Goal: Task Accomplishment & Management: Complete application form

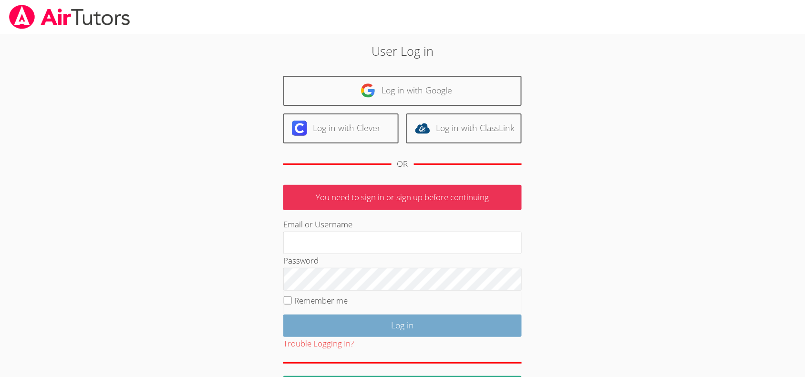
type input "mariesteinberg@live.com"
click at [344, 335] on input "Log in" at bounding box center [402, 326] width 238 height 22
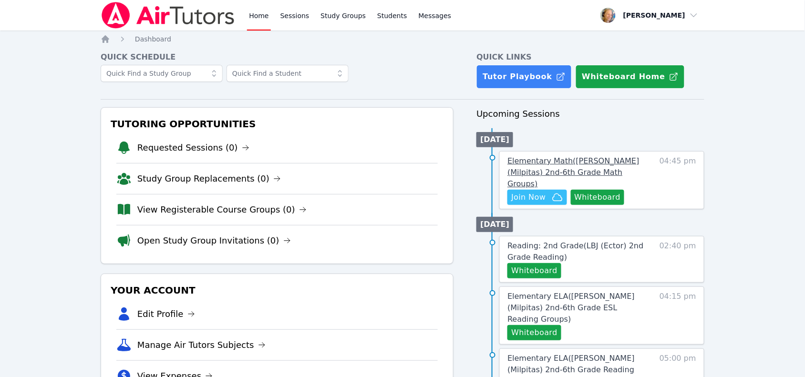
click at [599, 166] on span "Elementary Math ( Pomeroy (Milpitas) 2nd-6th Grade Math Groups )" at bounding box center [573, 172] width 132 height 32
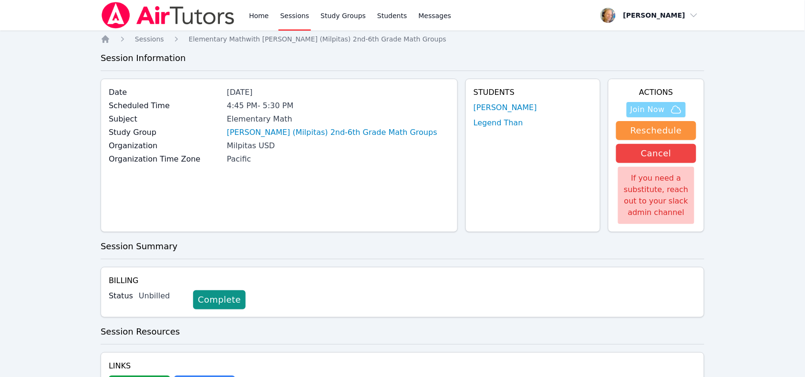
click at [658, 108] on span "Join Now" at bounding box center [647, 109] width 34 height 11
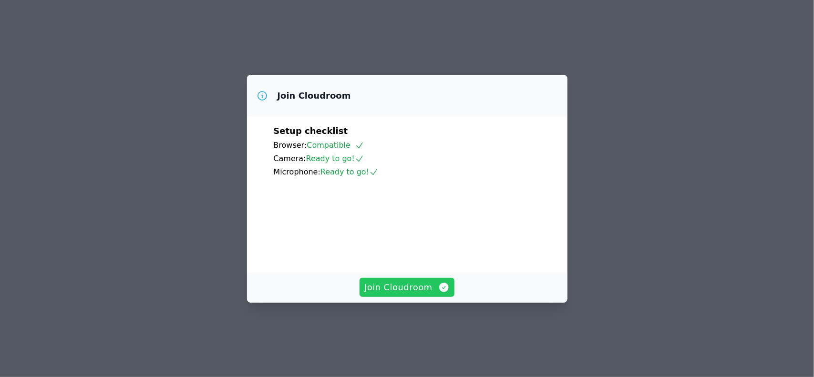
click at [368, 294] on span "Join Cloudroom" at bounding box center [406, 287] width 85 height 13
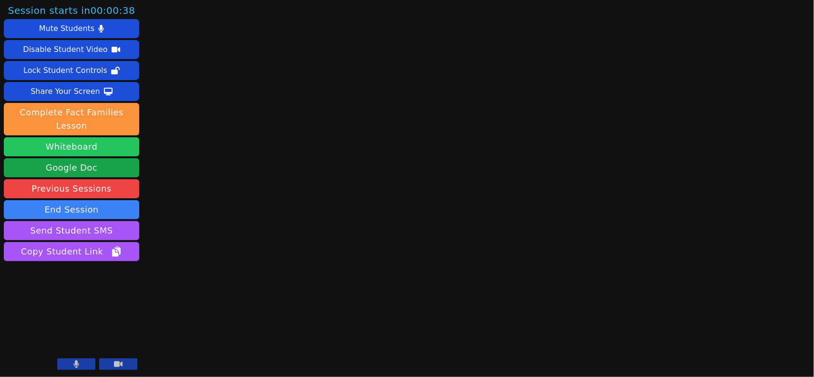
click at [110, 137] on button "Whiteboard" at bounding box center [71, 146] width 135 height 19
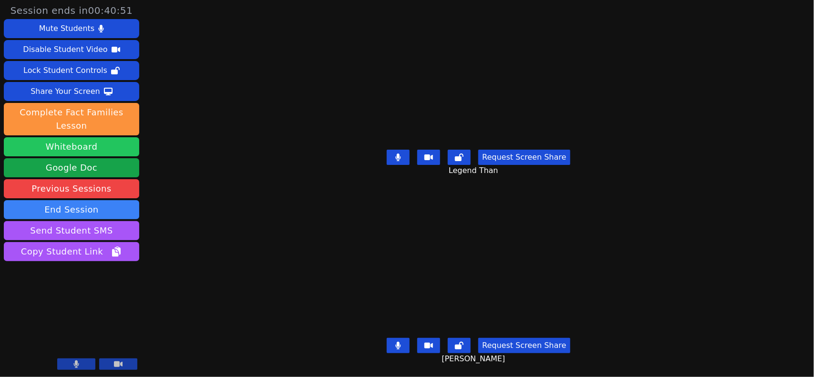
click at [132, 137] on button "Whiteboard" at bounding box center [71, 146] width 135 height 19
click at [402, 158] on button at bounding box center [398, 157] width 23 height 15
click at [403, 338] on button at bounding box center [398, 345] width 23 height 15
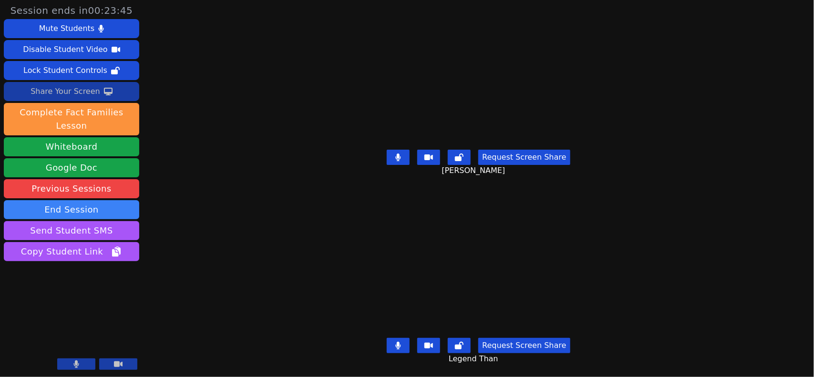
click at [61, 87] on div "Share Your Screen" at bounding box center [66, 91] width 70 height 15
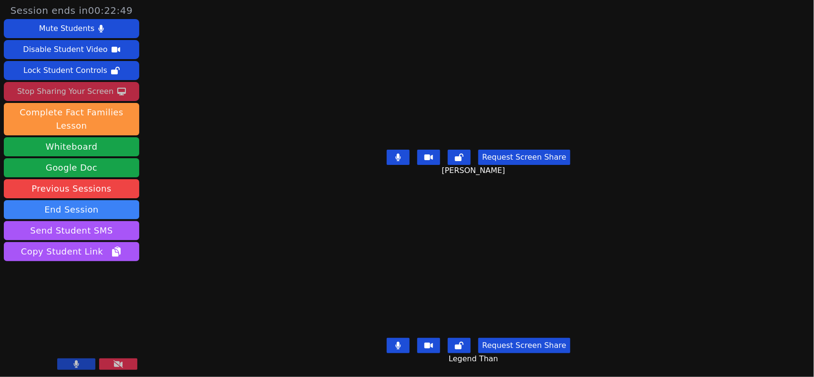
click at [100, 88] on div "Stop Sharing Your Screen" at bounding box center [65, 91] width 96 height 15
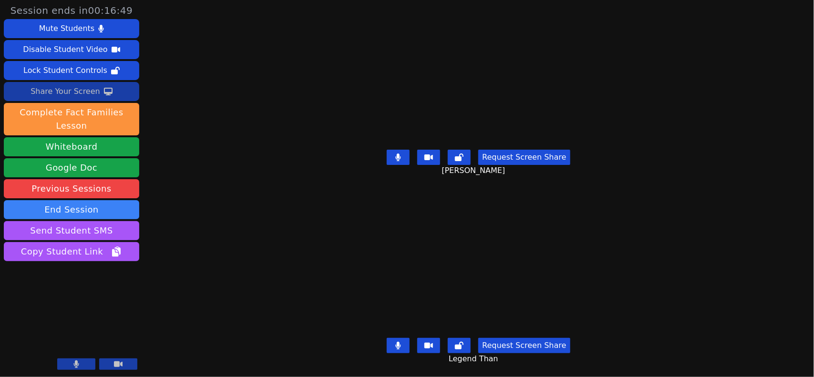
click at [94, 91] on div "Share Your Screen" at bounding box center [66, 91] width 70 height 15
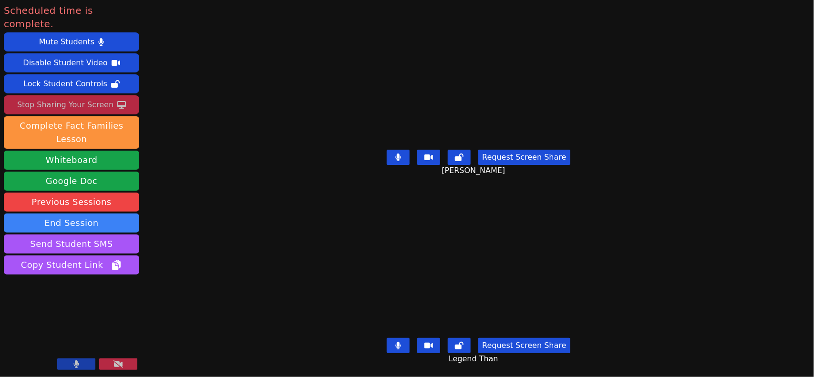
click at [130, 364] on button at bounding box center [118, 364] width 38 height 11
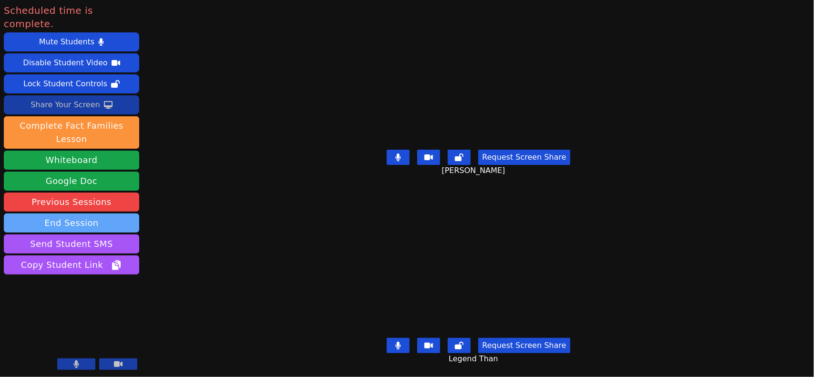
click at [78, 214] on button "End Session" at bounding box center [71, 223] width 135 height 19
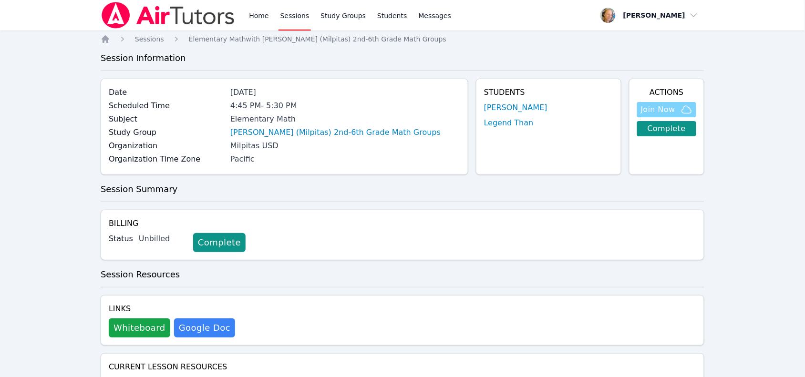
click at [646, 111] on span "Join Now" at bounding box center [658, 109] width 34 height 11
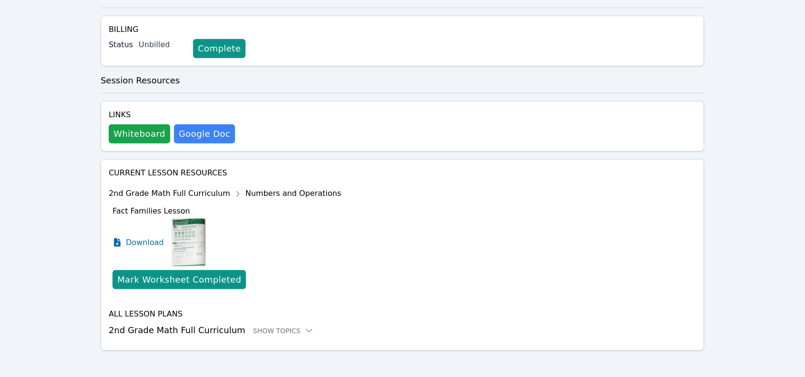
scroll to position [199, 0]
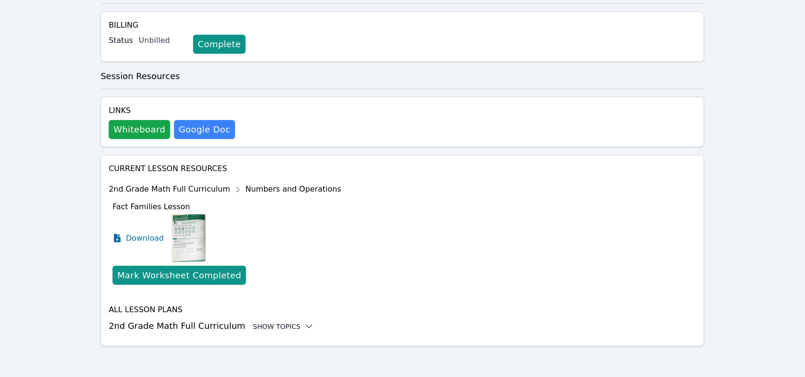
click at [274, 325] on div "Show Topics" at bounding box center [283, 327] width 61 height 10
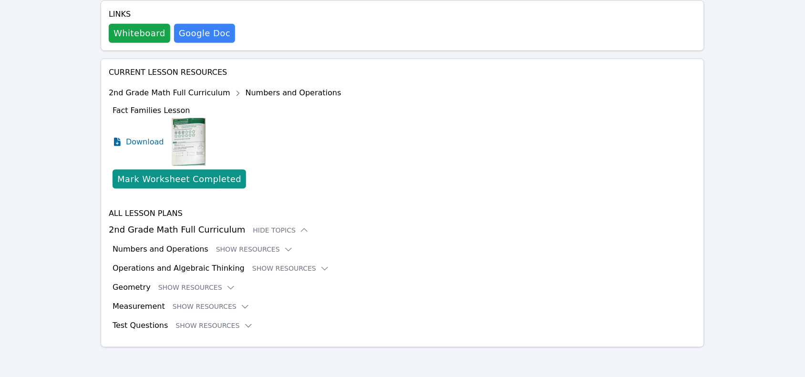
scroll to position [297, 0]
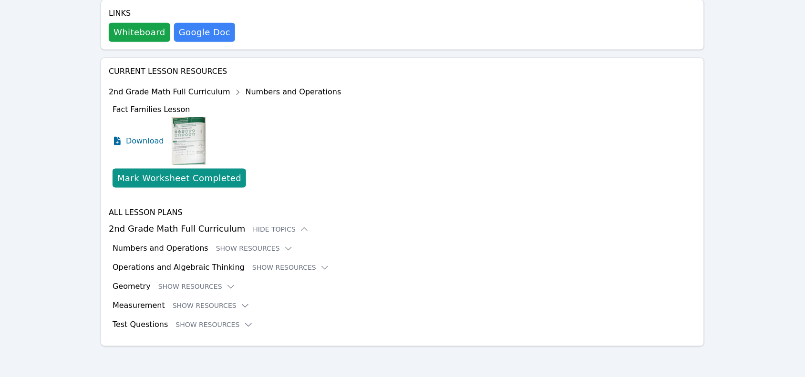
click at [261, 254] on div "Numbers and Operations Show Resources" at bounding box center [405, 248] width 584 height 11
click at [254, 249] on button "Show Resources" at bounding box center [254, 249] width 77 height 10
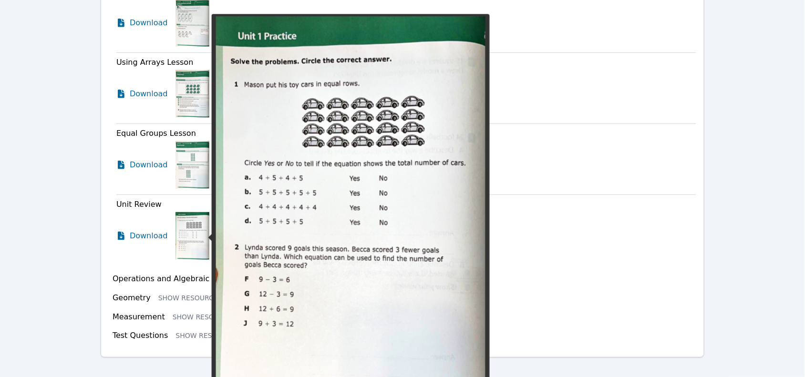
scroll to position [1299, 0]
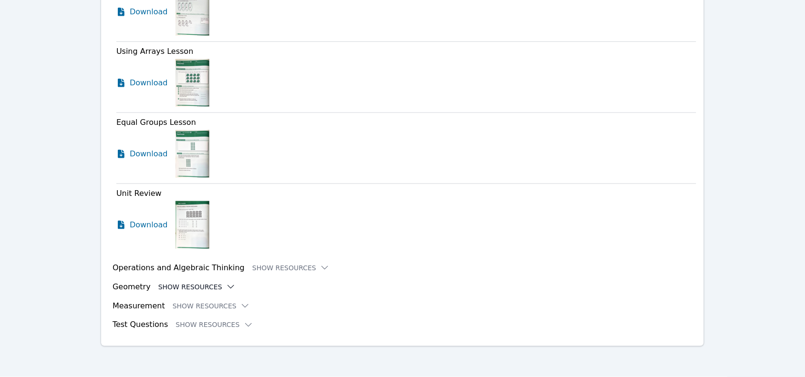
click at [196, 288] on button "Show Resources" at bounding box center [196, 287] width 77 height 10
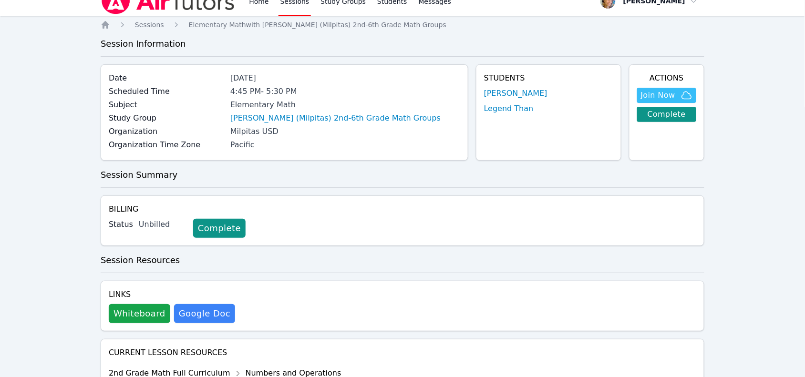
scroll to position [0, 0]
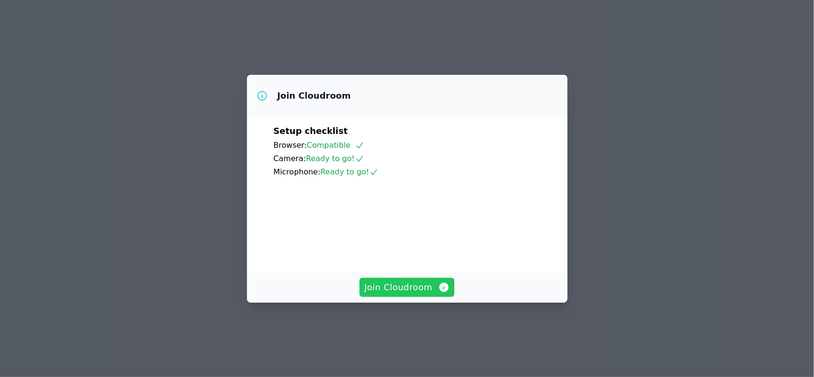
click at [399, 294] on span "Join Cloudroom" at bounding box center [406, 287] width 85 height 13
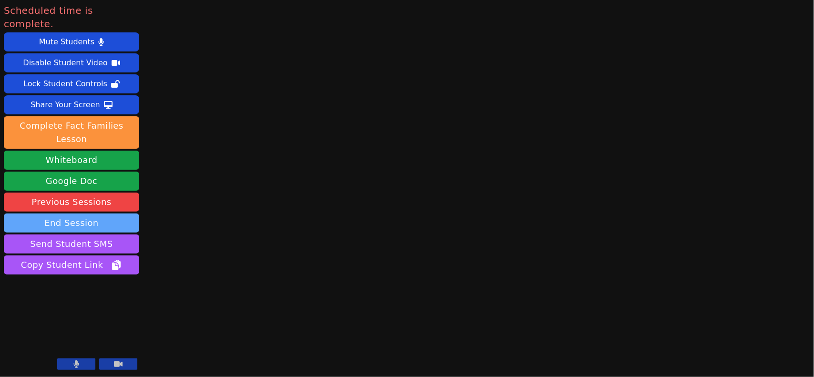
click at [101, 214] on button "End Session" at bounding box center [71, 223] width 135 height 19
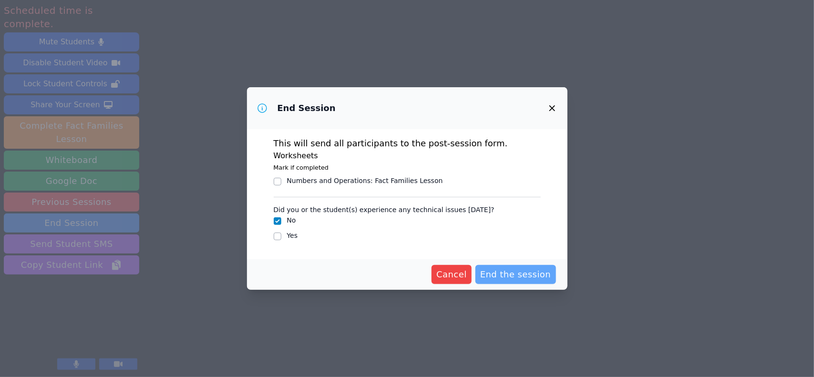
click at [501, 273] on span "End the session" at bounding box center [515, 274] width 71 height 13
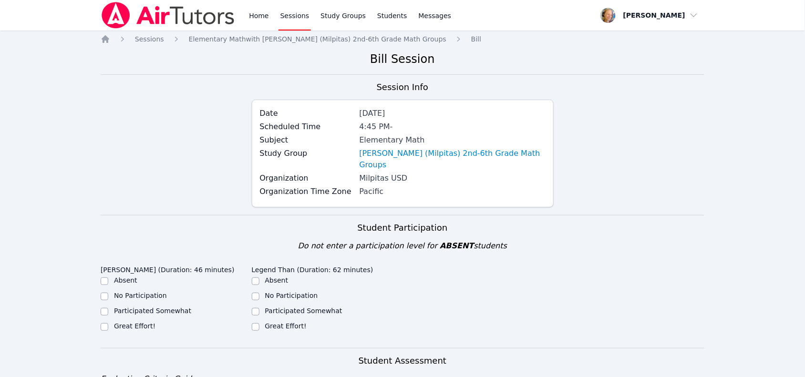
scroll to position [119, 0]
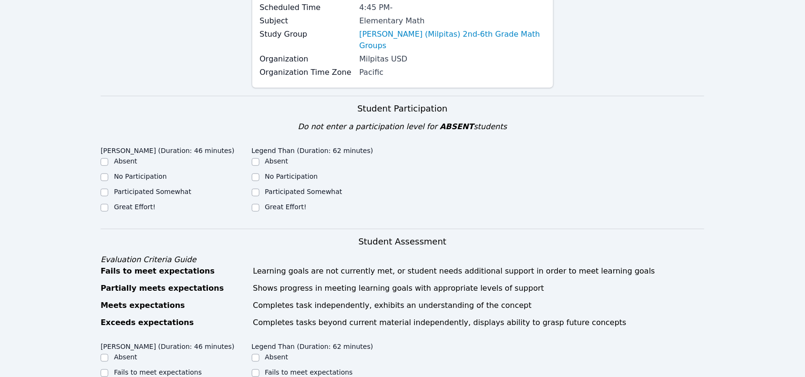
click at [139, 203] on label "Great Effort!" at bounding box center [134, 207] width 41 height 8
click at [108, 204] on input "Great Effort!" at bounding box center [105, 208] width 8 height 8
checkbox input "true"
drag, startPoint x: 279, startPoint y: 192, endPoint x: 310, endPoint y: 209, distance: 35.4
click at [280, 203] on label "Great Effort!" at bounding box center [285, 207] width 41 height 8
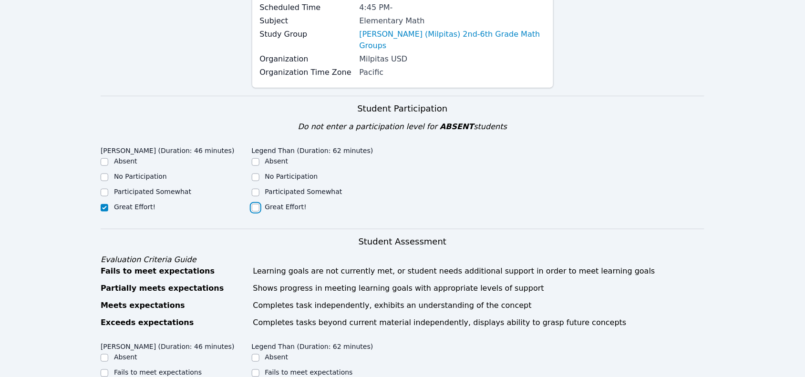
click at [259, 204] on input "Great Effort!" at bounding box center [256, 208] width 8 height 8
checkbox input "true"
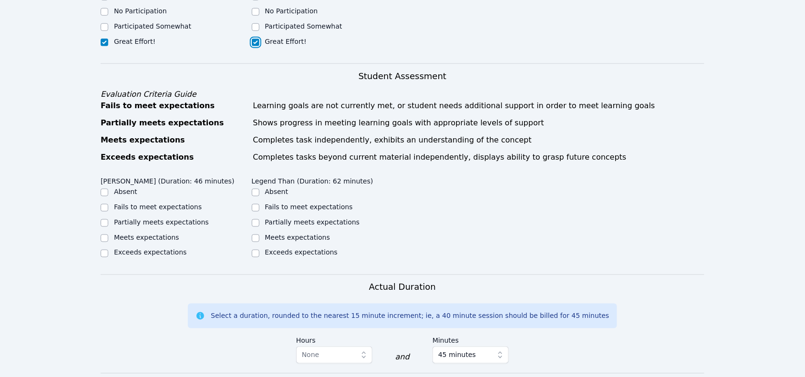
scroll to position [298, 0]
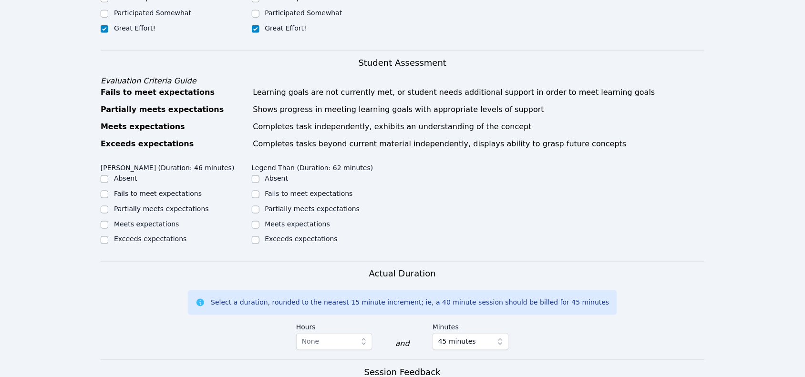
drag, startPoint x: 141, startPoint y: 199, endPoint x: 156, endPoint y: 198, distance: 14.8
click at [142, 205] on label "Partially meets expectations" at bounding box center [161, 209] width 95 height 8
click at [108, 206] on input "Partially meets expectations" at bounding box center [105, 210] width 8 height 8
checkbox input "true"
click at [319, 205] on label "Partially meets expectations" at bounding box center [312, 209] width 95 height 8
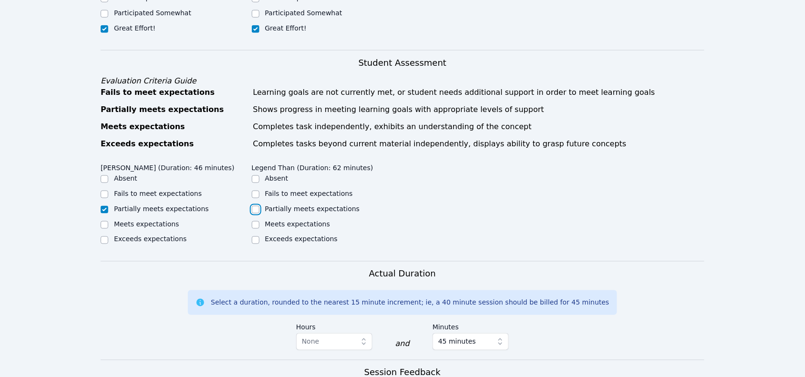
click at [259, 206] on input "Partially meets expectations" at bounding box center [256, 210] width 8 height 8
checkbox input "true"
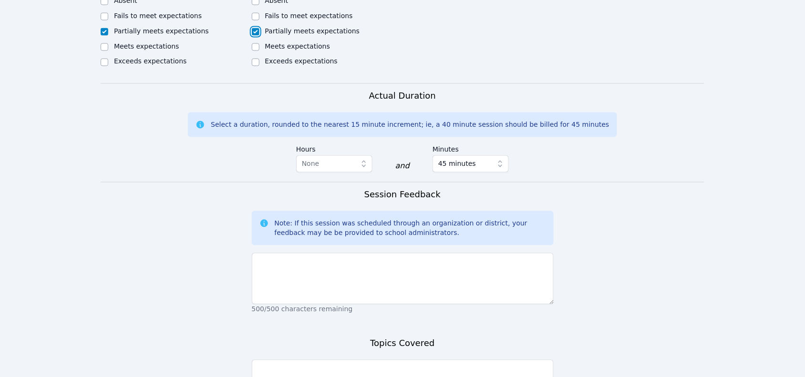
scroll to position [477, 0]
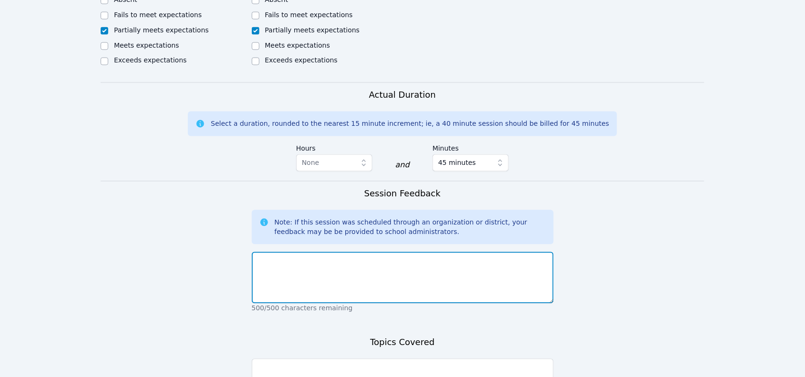
click at [356, 270] on textarea at bounding box center [403, 278] width 302 height 52
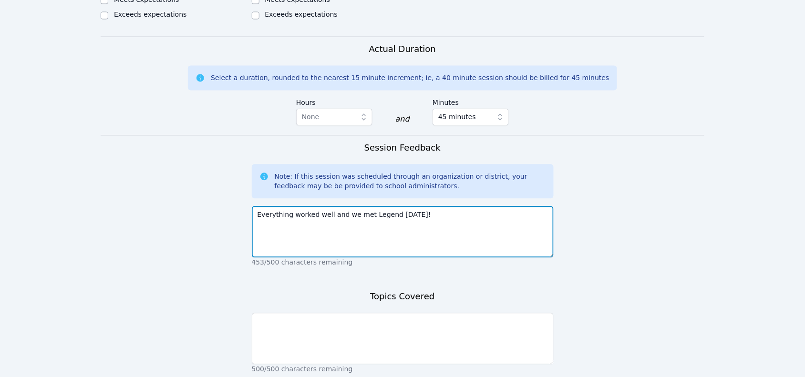
scroll to position [591, 0]
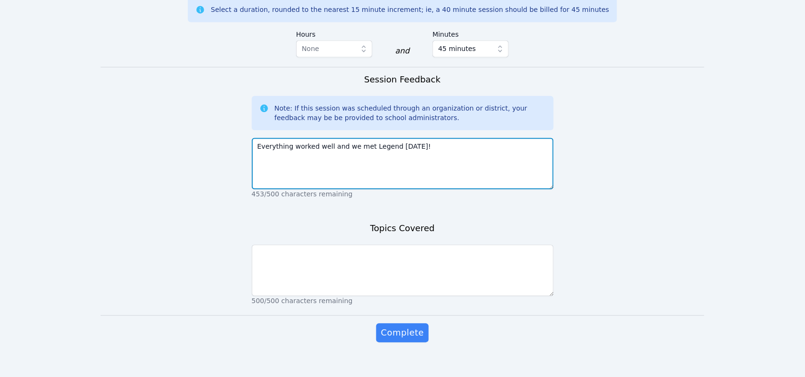
type textarea "Everything worked well and we met Legend [DATE]!"
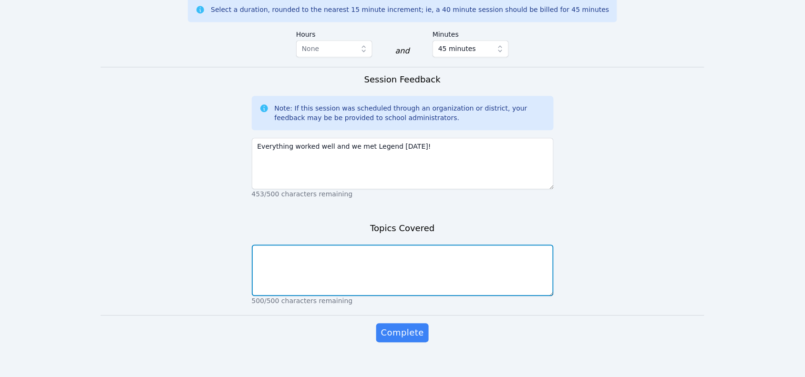
click at [371, 266] on textarea at bounding box center [403, 271] width 302 height 52
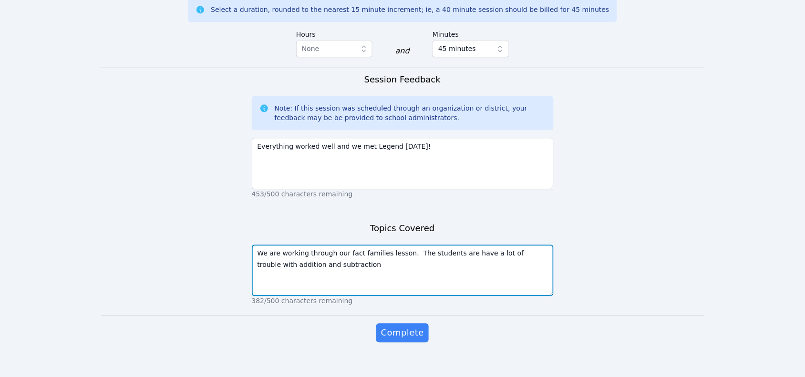
click at [531, 246] on textarea "We are working through our fact families lesson. The students are have a lot of…" at bounding box center [403, 271] width 302 height 52
click at [363, 259] on textarea "We are working through our fact families lesson. The students are have a lot of…" at bounding box center [403, 271] width 302 height 52
type textarea "We are working through our fact families lesson. The students are have a lot of…"
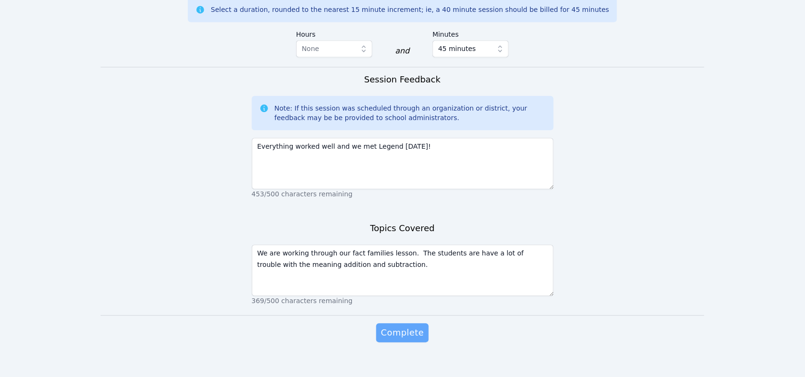
click at [404, 326] on span "Complete" at bounding box center [402, 332] width 43 height 13
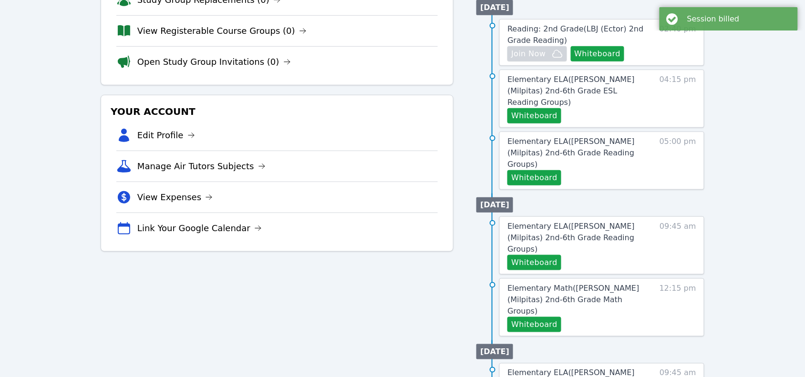
scroll to position [89, 0]
